Goal: Task Accomplishment & Management: Manage account settings

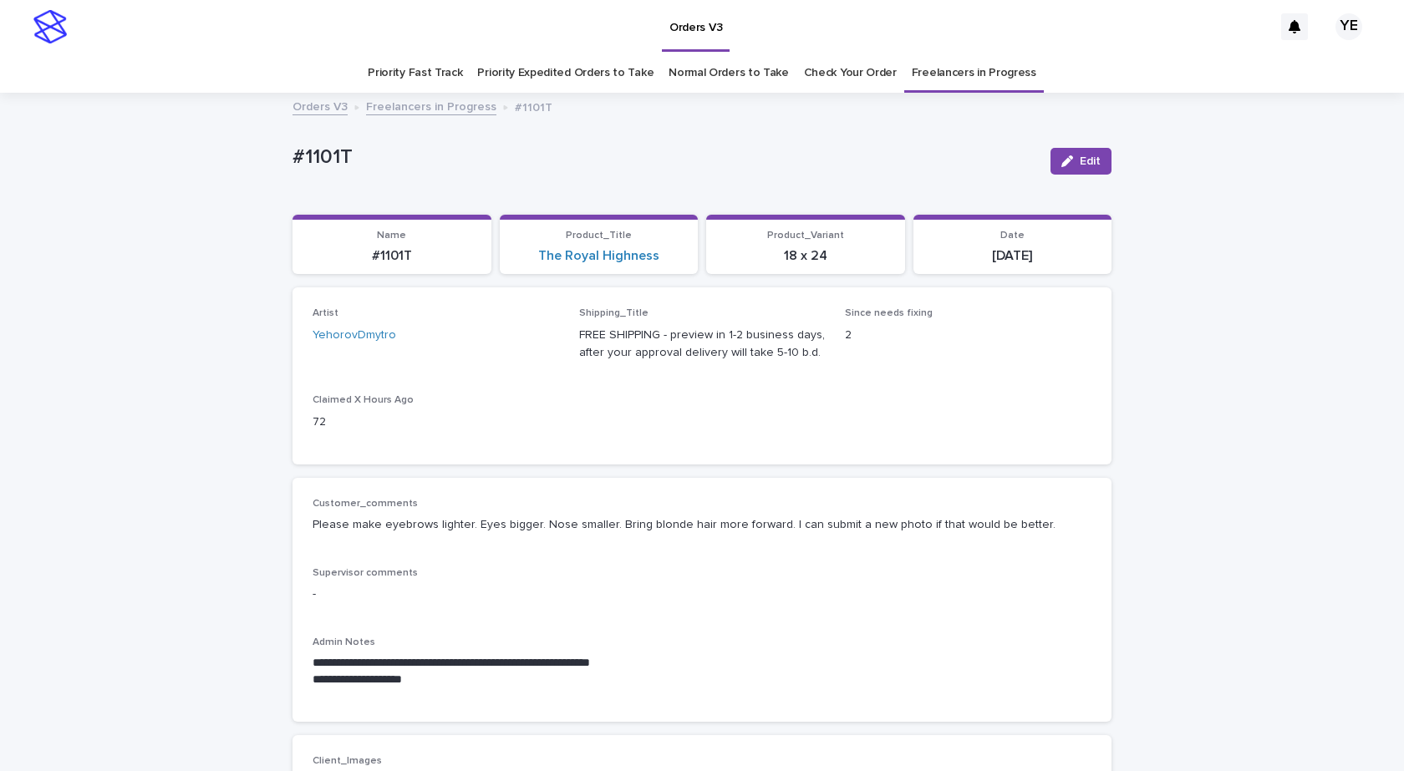
click at [1070, 155] on button "Edit" at bounding box center [1080, 161] width 61 height 27
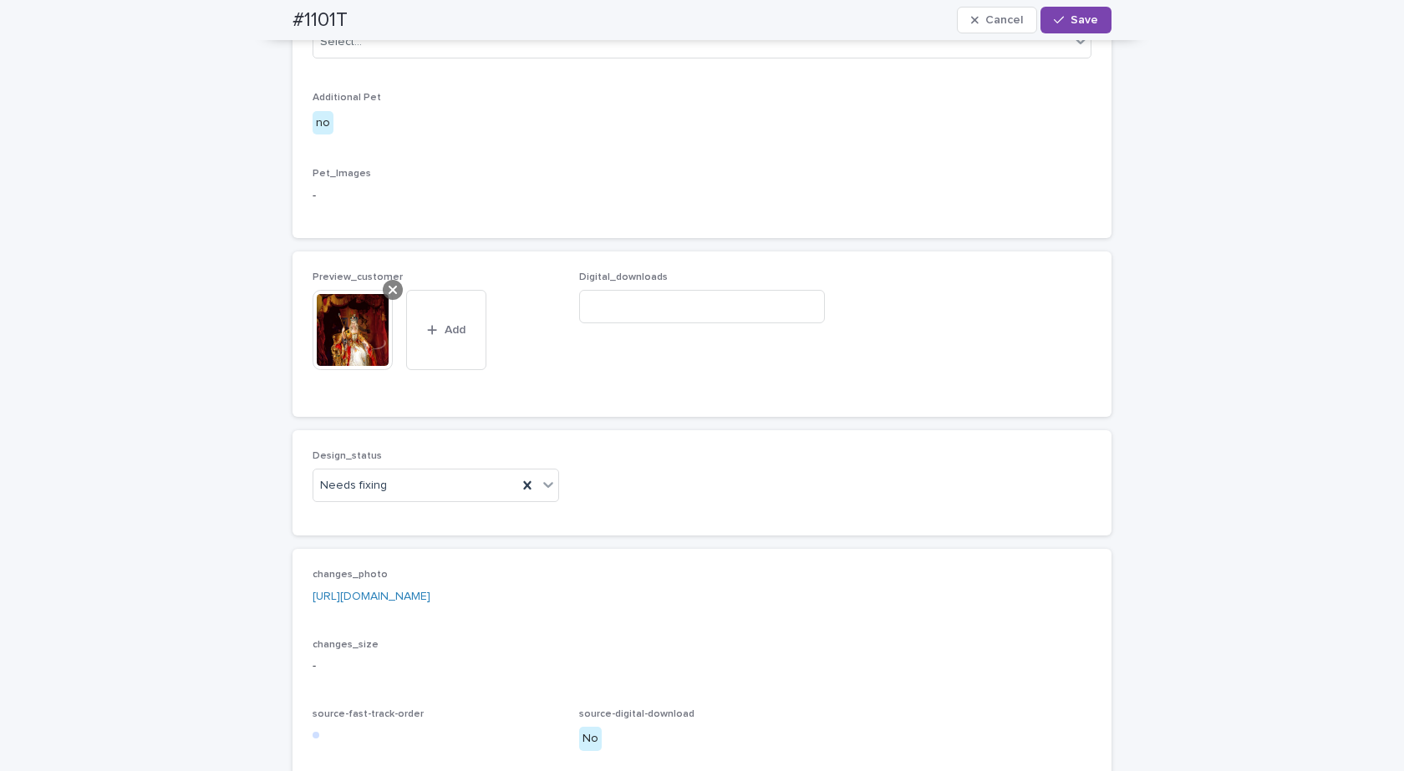
click at [389, 297] on icon at bounding box center [393, 289] width 8 height 13
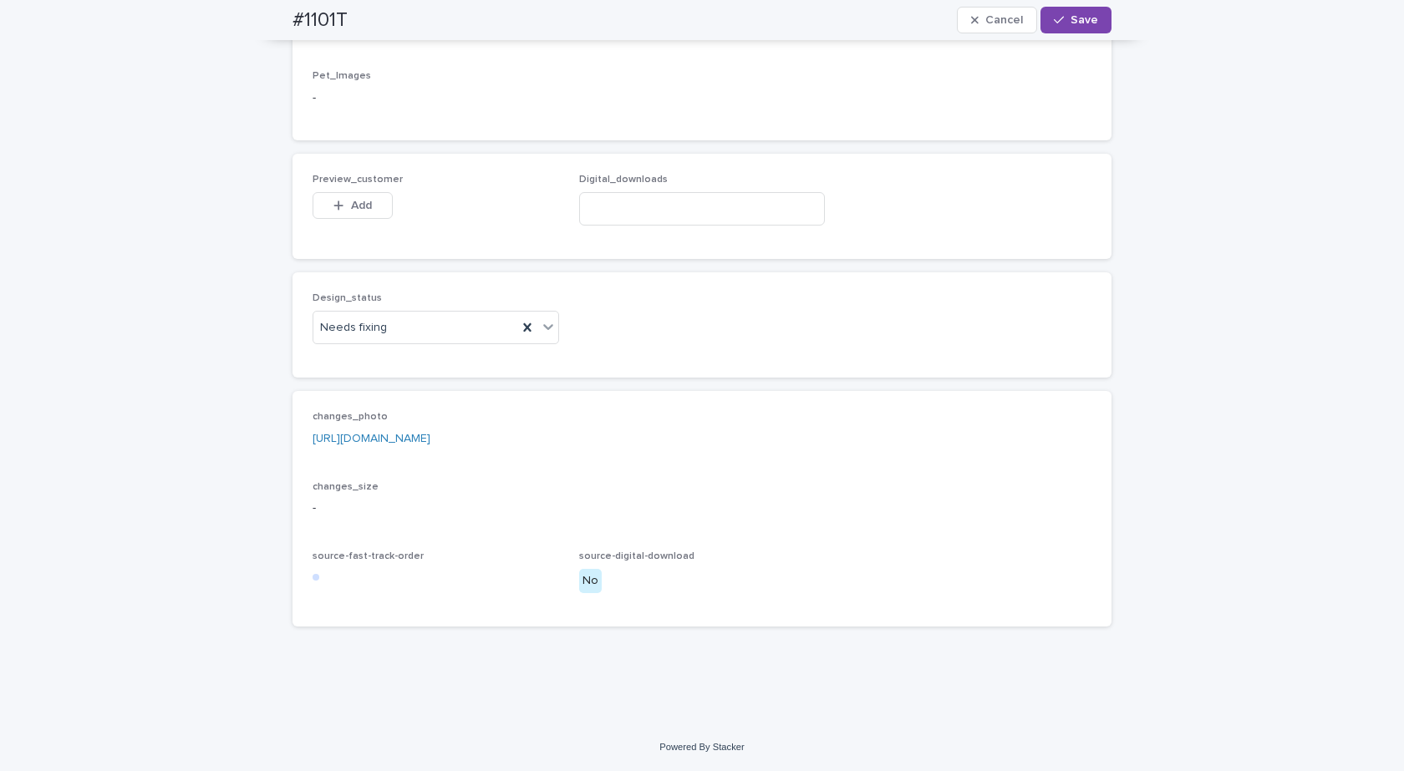
scroll to position [1020, 0]
click at [398, 340] on div "Needs fixing" at bounding box center [415, 328] width 204 height 28
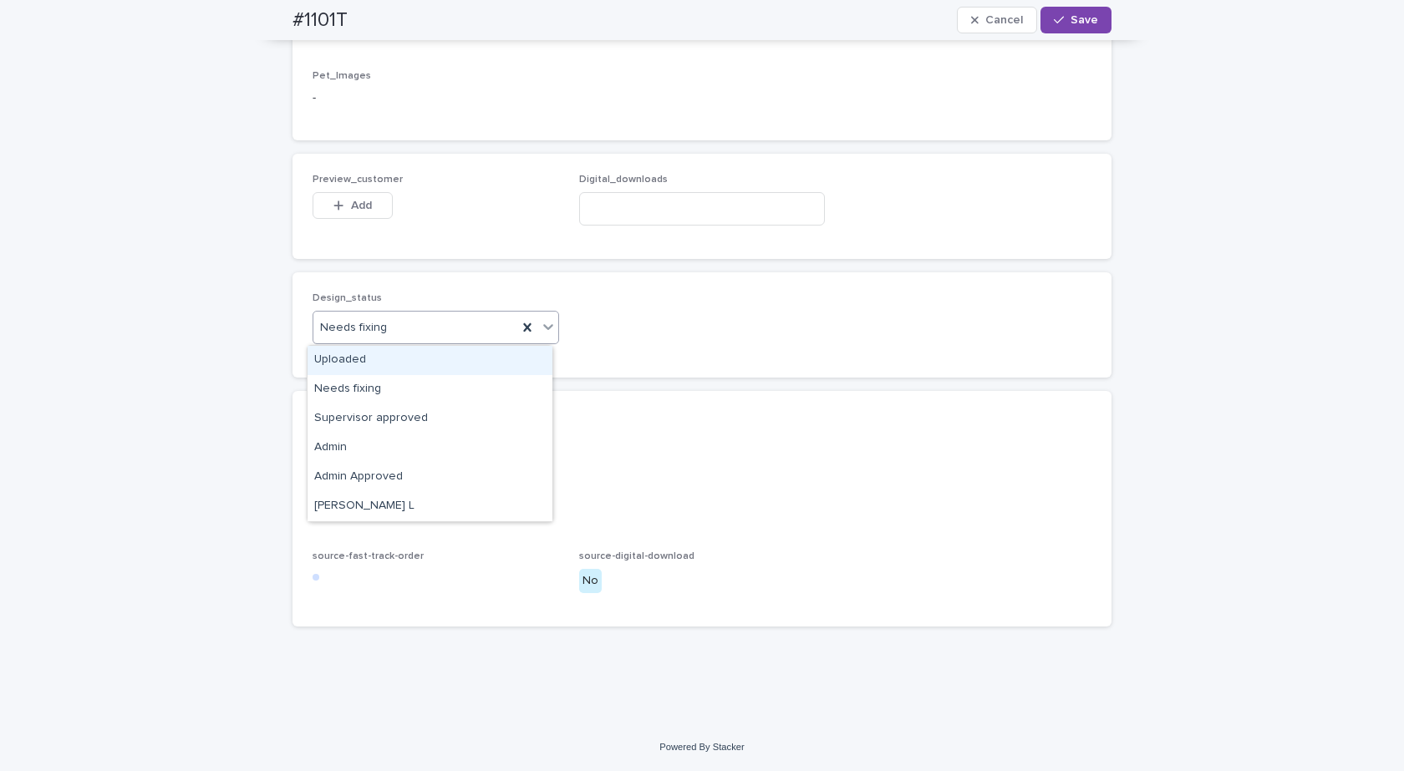
click at [352, 366] on div "Uploaded" at bounding box center [429, 360] width 245 height 29
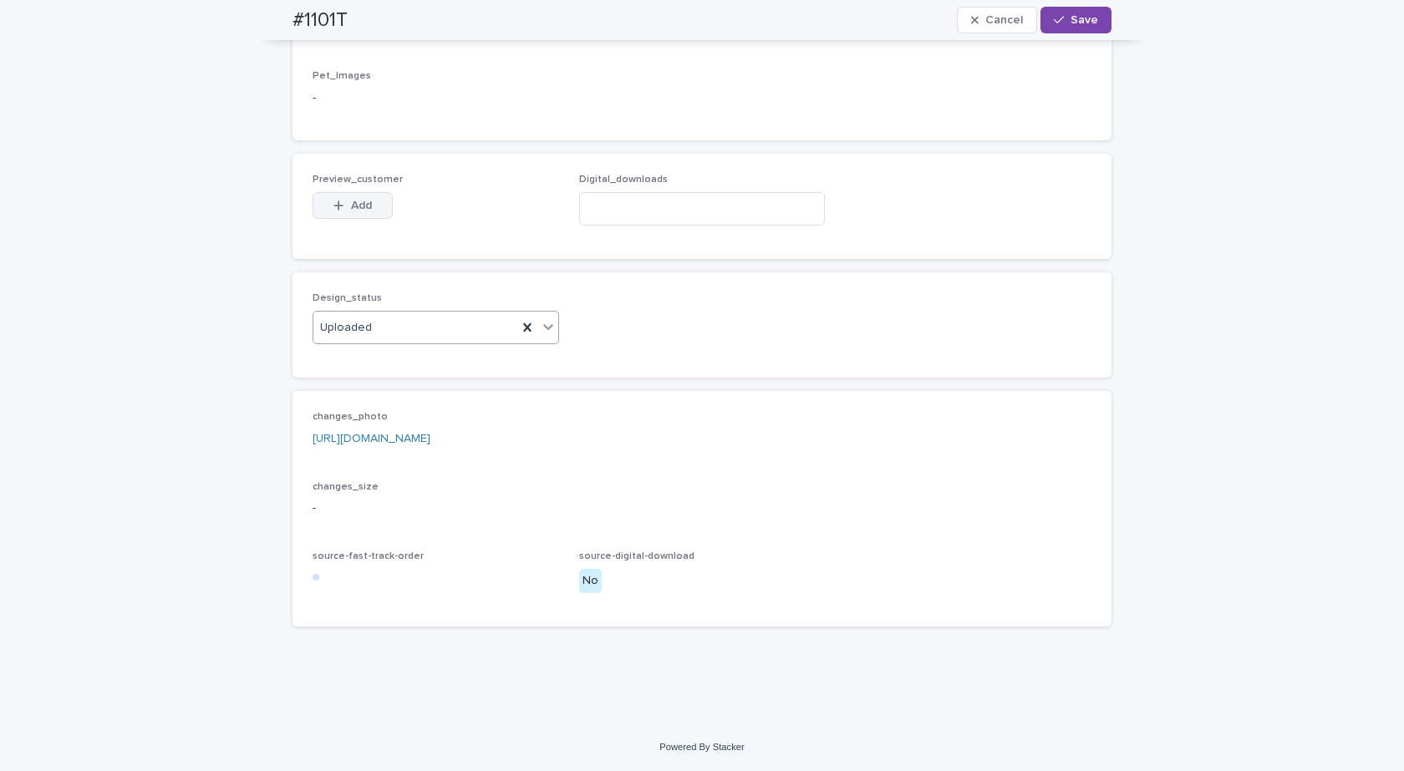
click at [363, 217] on button "Add" at bounding box center [352, 205] width 80 height 27
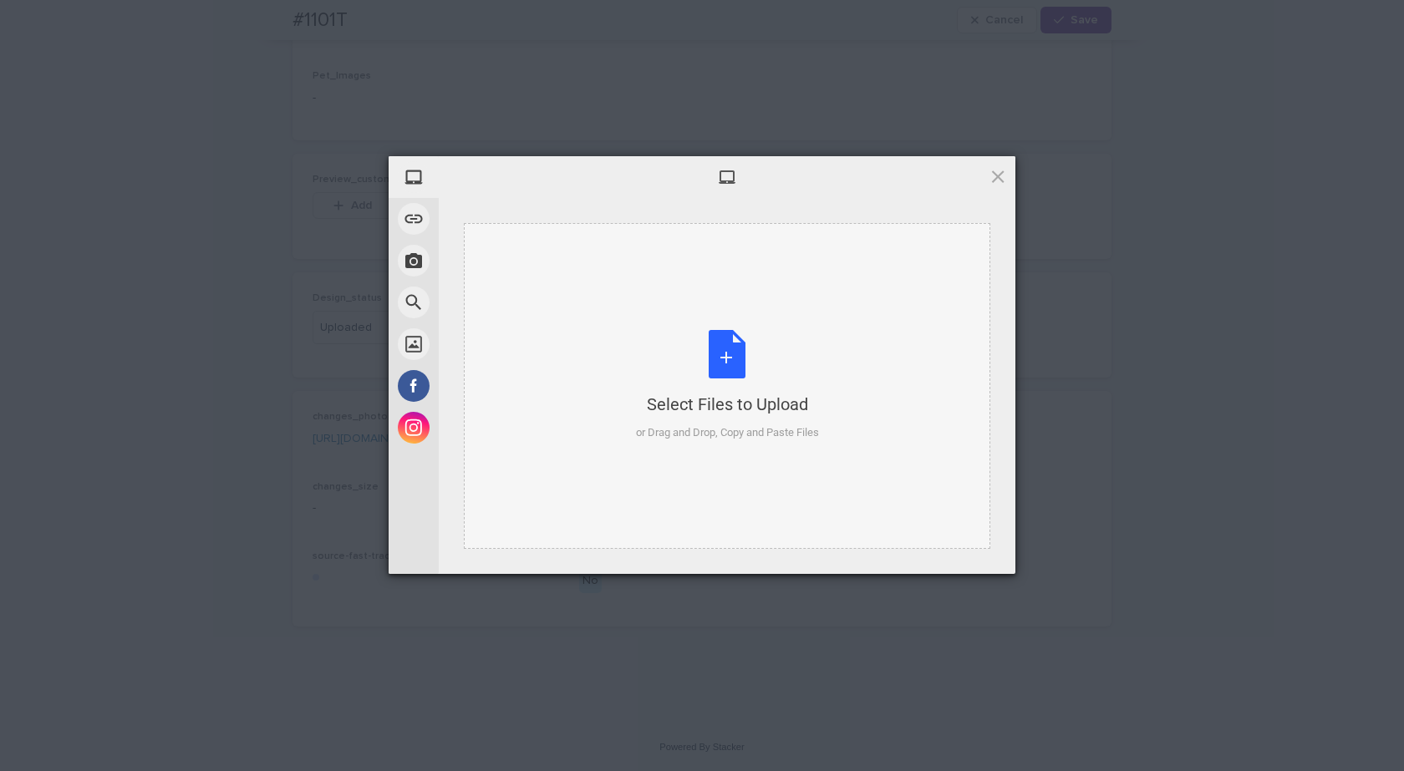
click at [738, 285] on div "Select Files to Upload or Drag and Drop, Copy and Paste Files" at bounding box center [727, 386] width 526 height 326
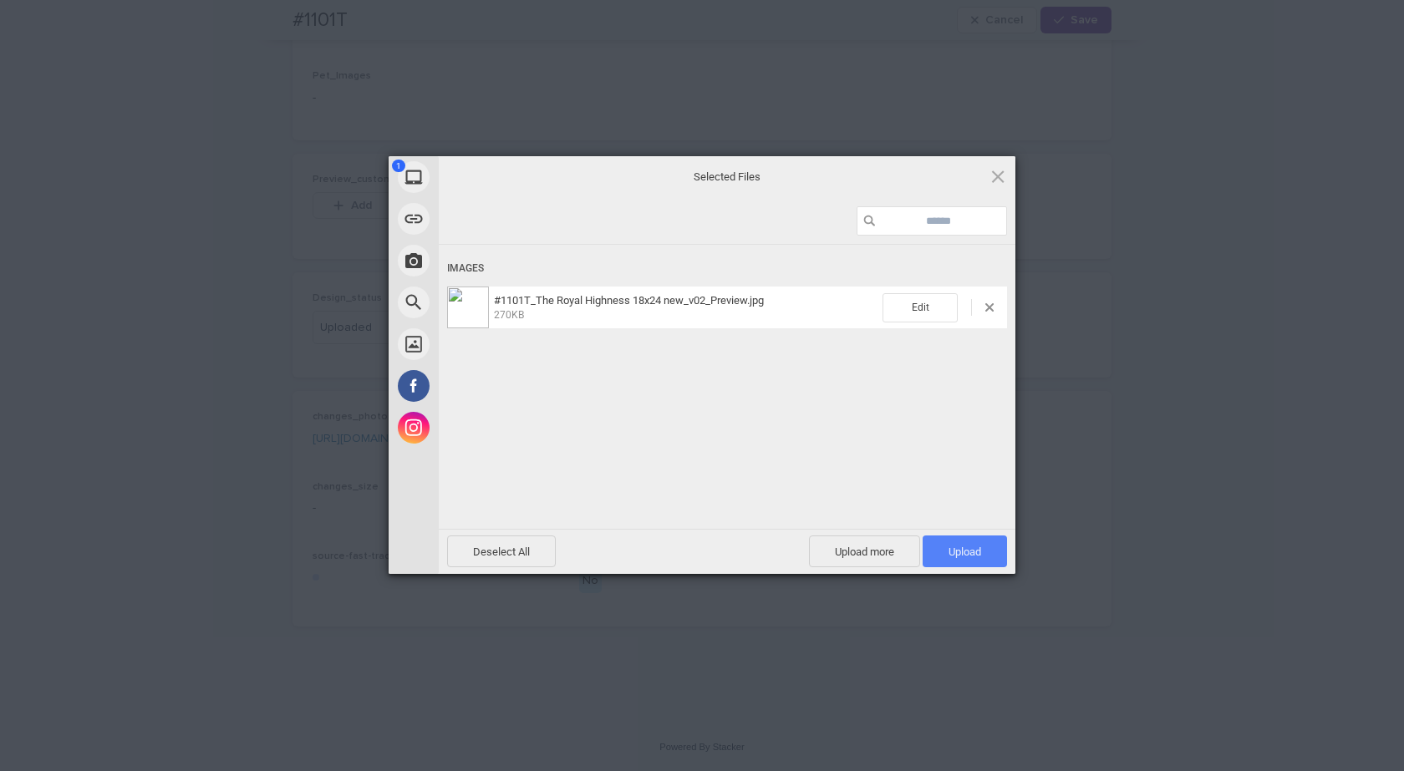
click at [972, 540] on span "Upload 1" at bounding box center [964, 552] width 84 height 32
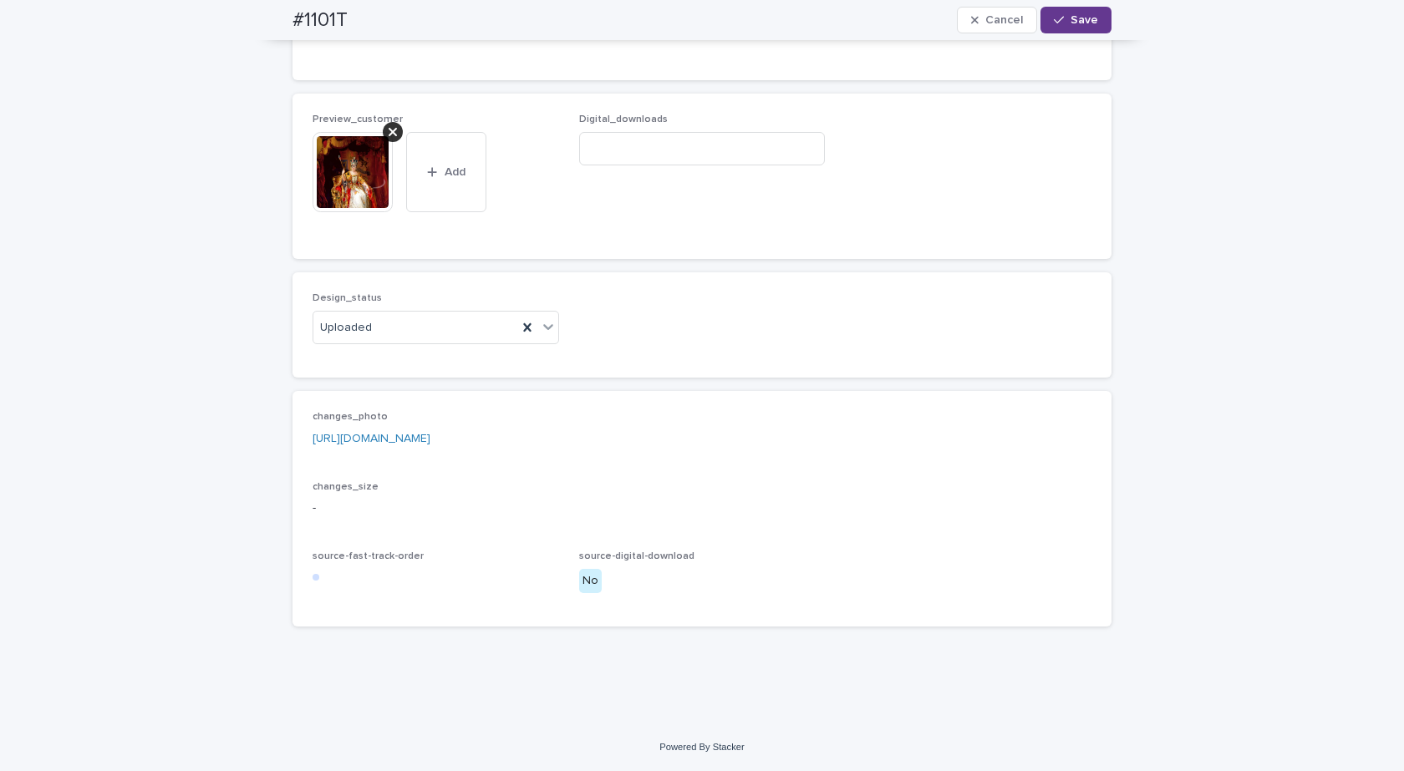
click at [1059, 13] on button "Save" at bounding box center [1075, 20] width 71 height 27
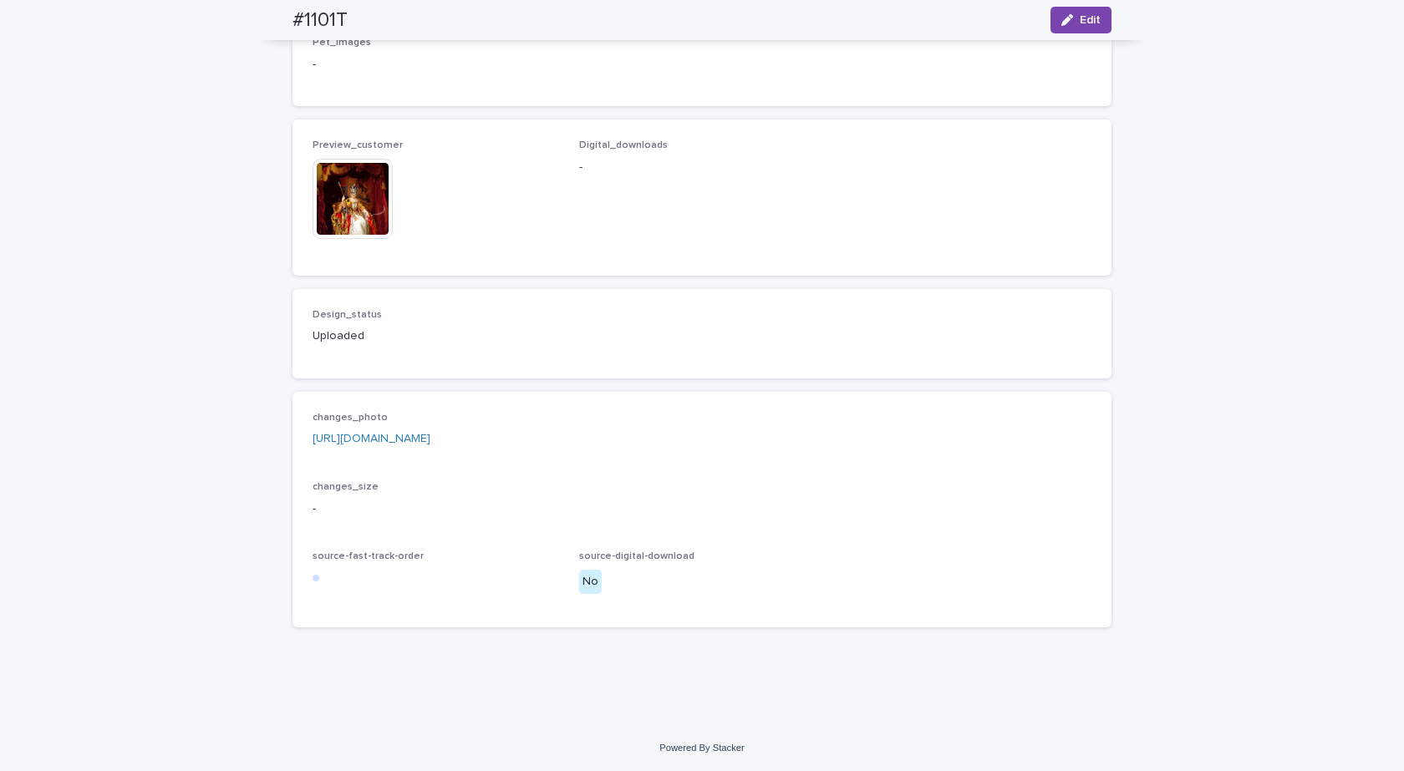
click at [350, 235] on img at bounding box center [352, 199] width 80 height 80
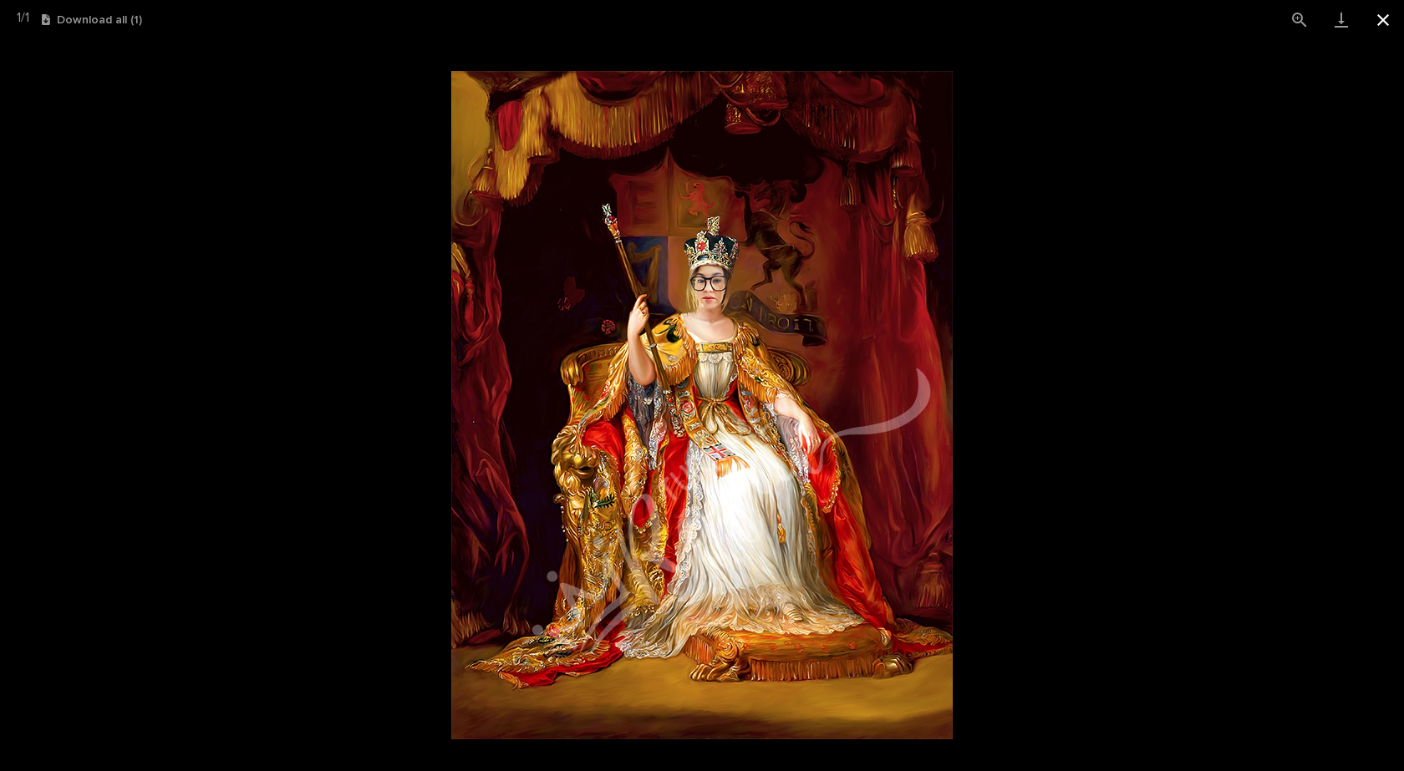
drag, startPoint x: 1385, startPoint y: 18, endPoint x: 1373, endPoint y: 21, distance: 13.0
click at [1386, 18] on button "Close gallery" at bounding box center [1383, 19] width 42 height 39
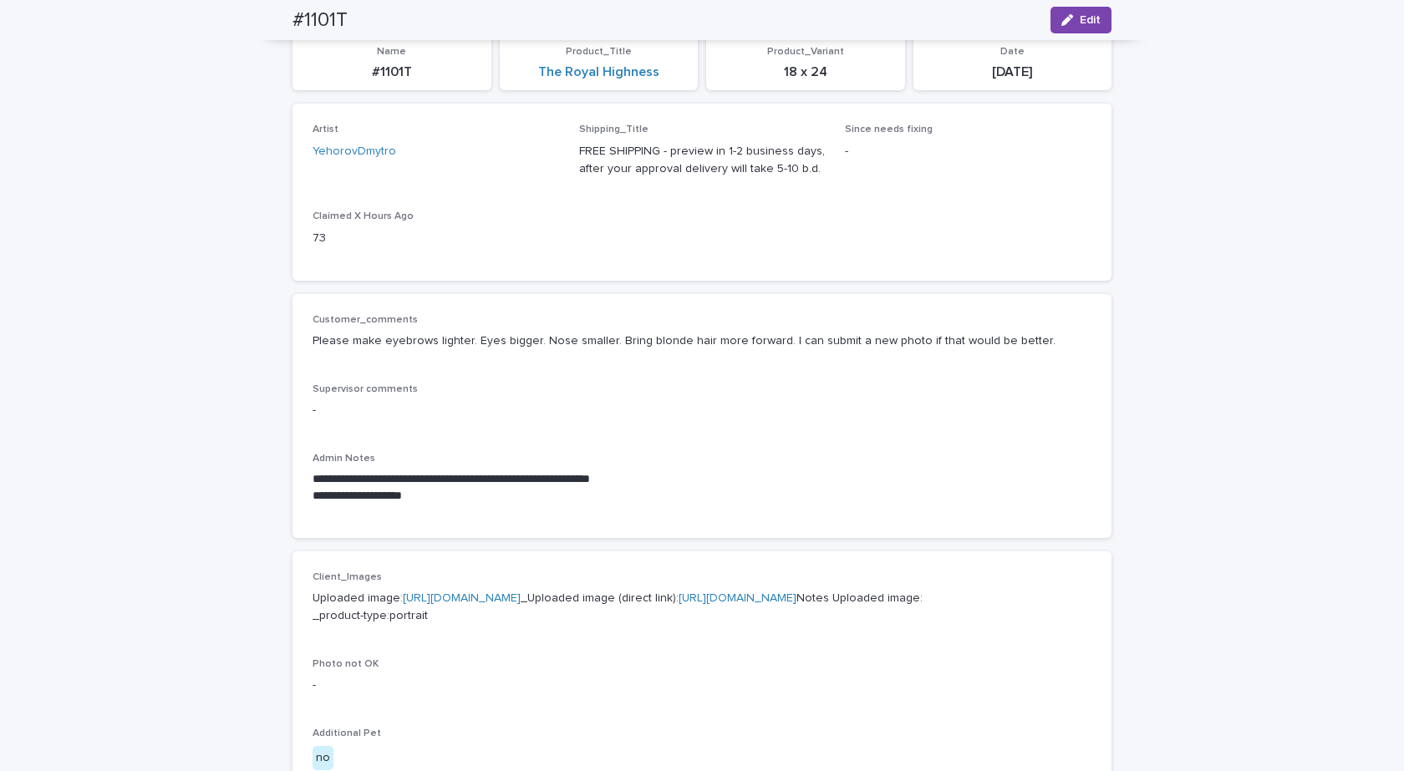
scroll to position [0, 0]
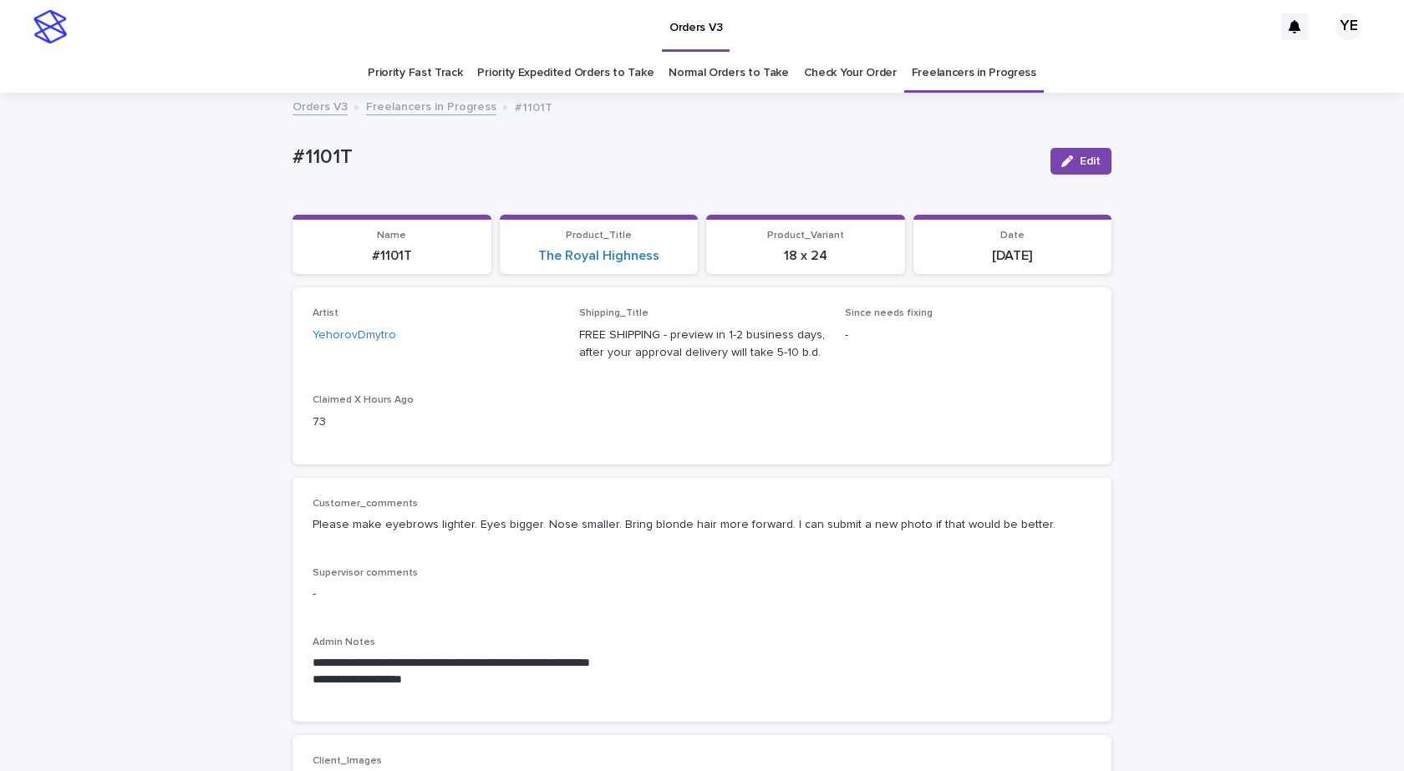
click at [414, 111] on link "Freelancers in Progress" at bounding box center [431, 105] width 130 height 19
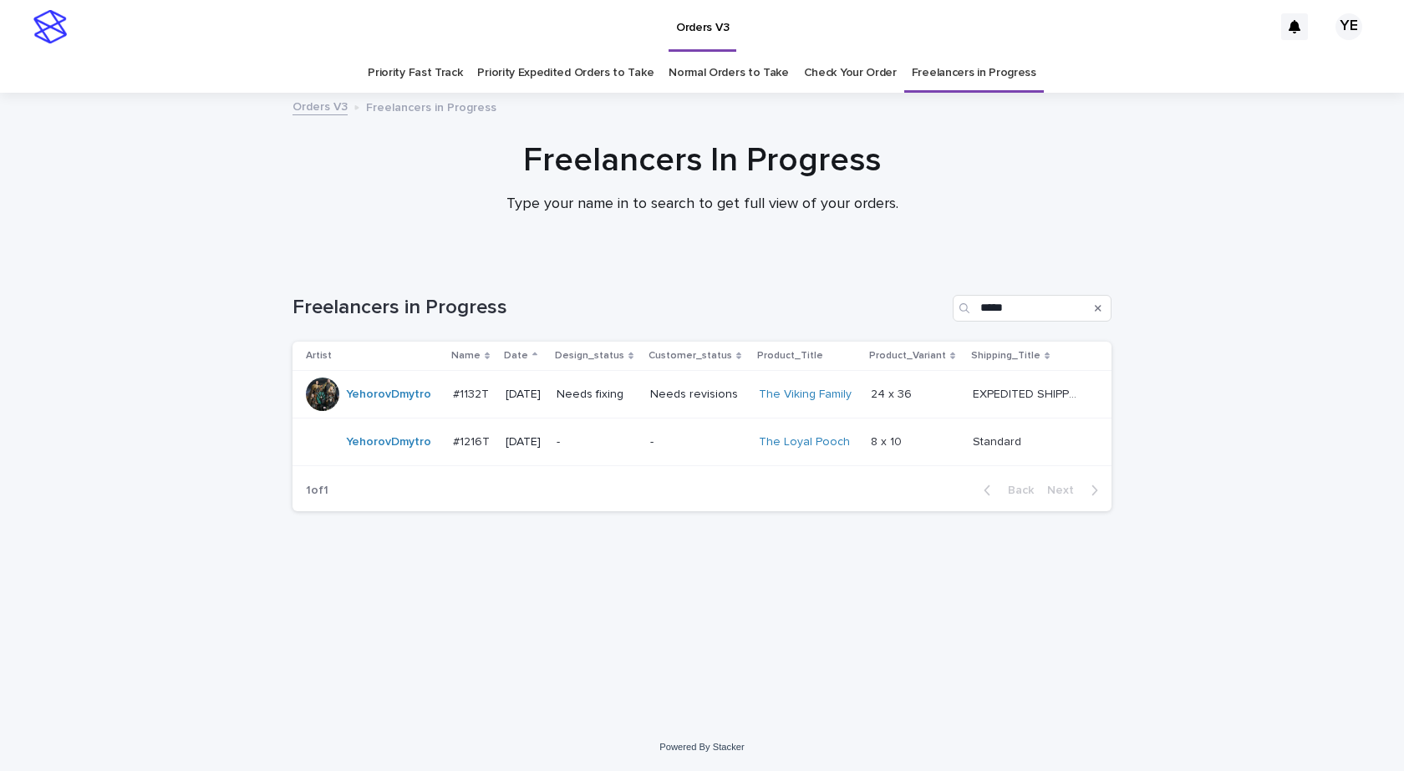
click at [376, 456] on div "YehorovDmytro" at bounding box center [373, 441] width 134 height 33
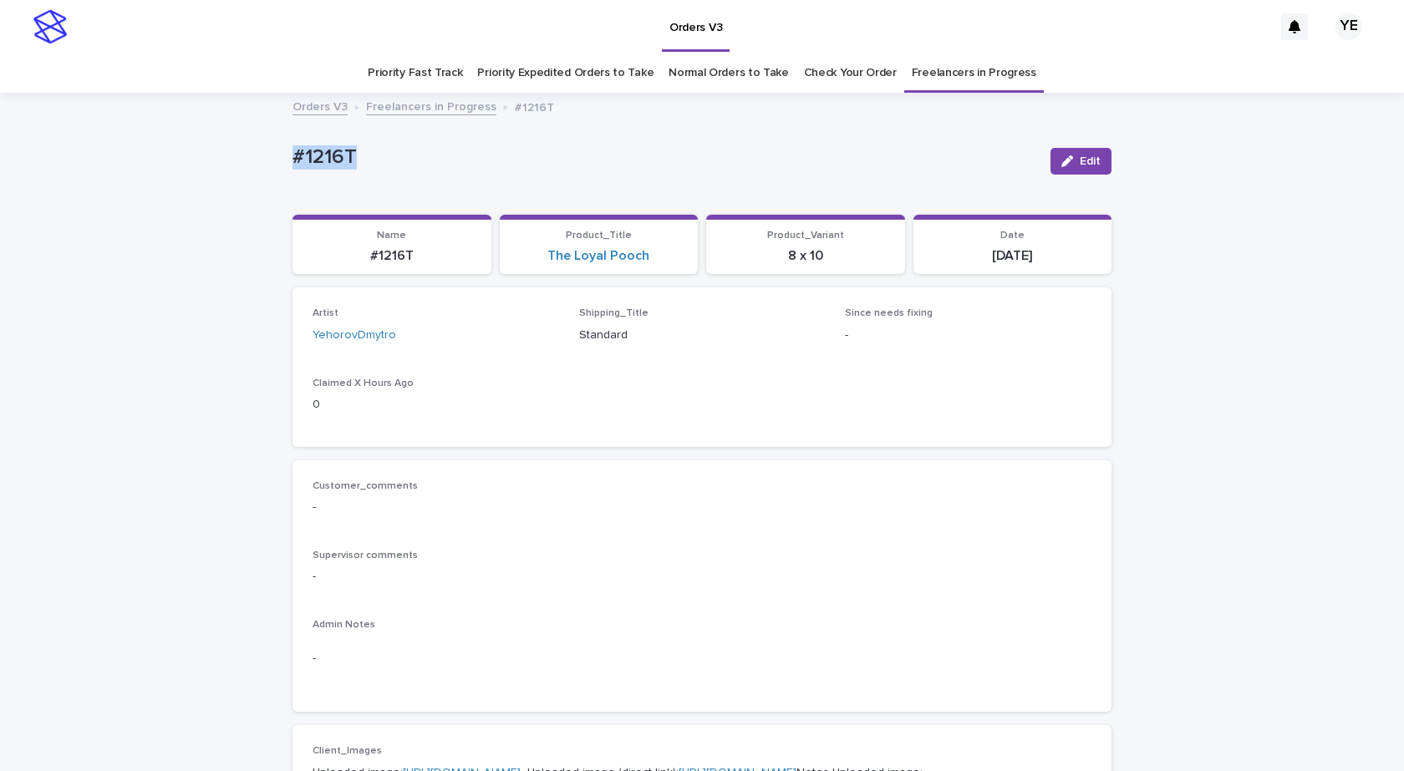
drag, startPoint x: 260, startPoint y: 154, endPoint x: 236, endPoint y: 155, distance: 24.2
copy p "#1216T"
